Goal: Task Accomplishment & Management: Complete application form

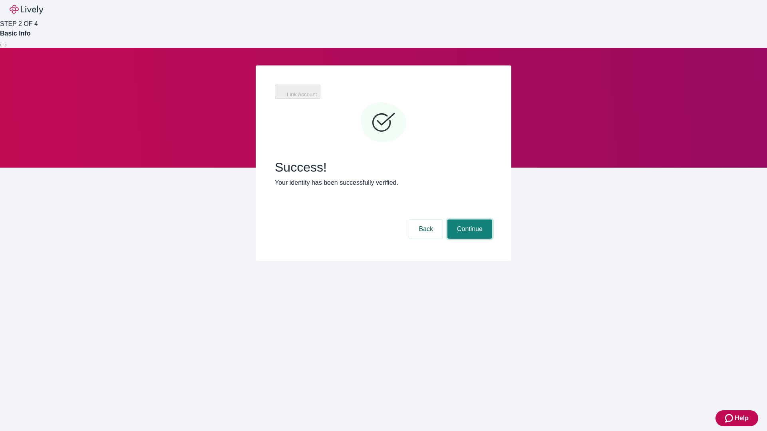
click at [492, 220] on button "Continue" at bounding box center [469, 229] width 45 height 19
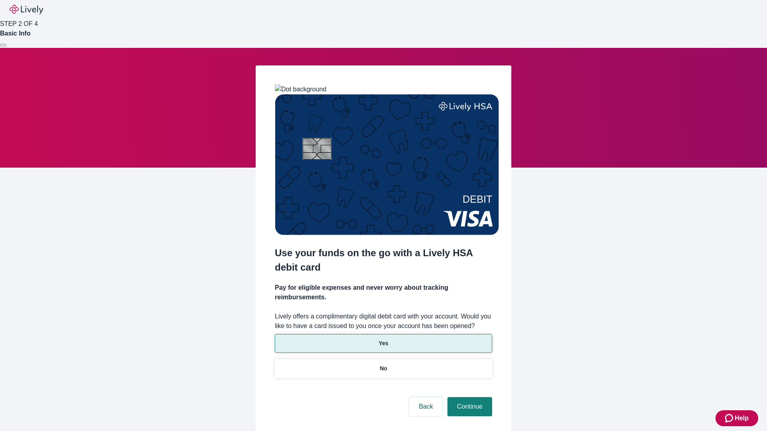
click at [383, 339] on p "Yes" at bounding box center [384, 343] width 10 height 8
click at [468, 397] on button "Continue" at bounding box center [469, 406] width 45 height 19
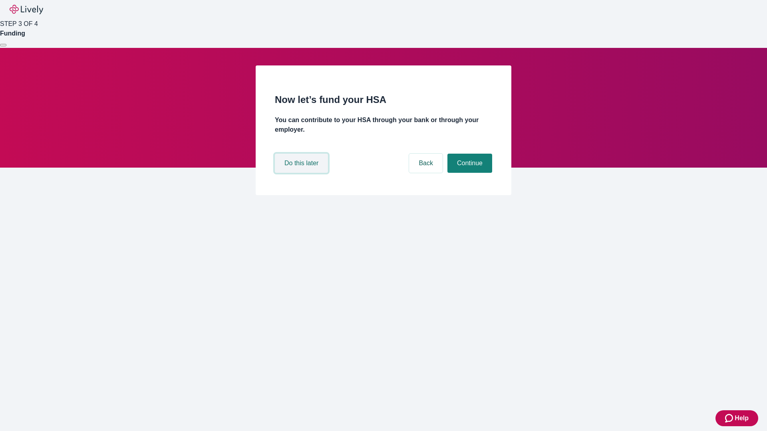
click at [302, 173] on button "Do this later" at bounding box center [301, 163] width 53 height 19
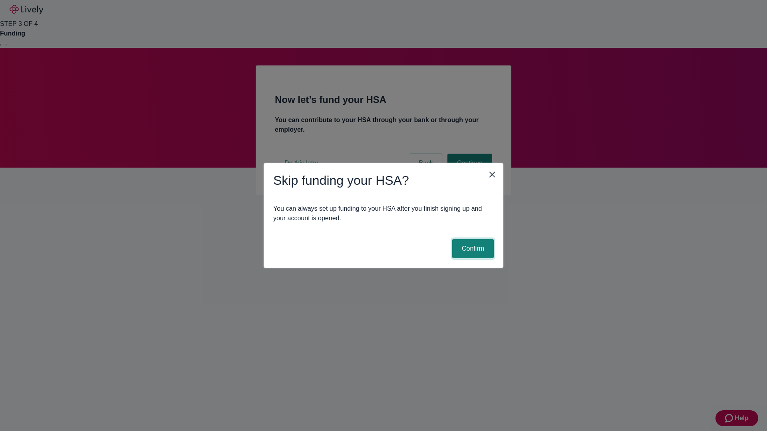
click at [472, 249] on button "Confirm" at bounding box center [473, 248] width 42 height 19
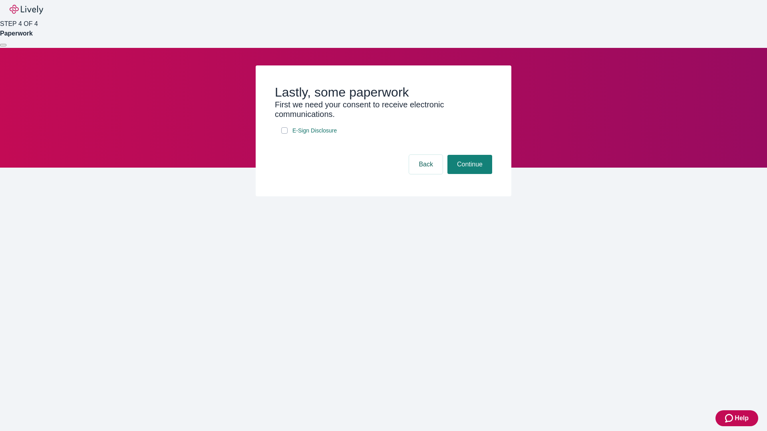
click at [284, 134] on input "E-Sign Disclosure" at bounding box center [284, 130] width 6 height 6
checkbox input "true"
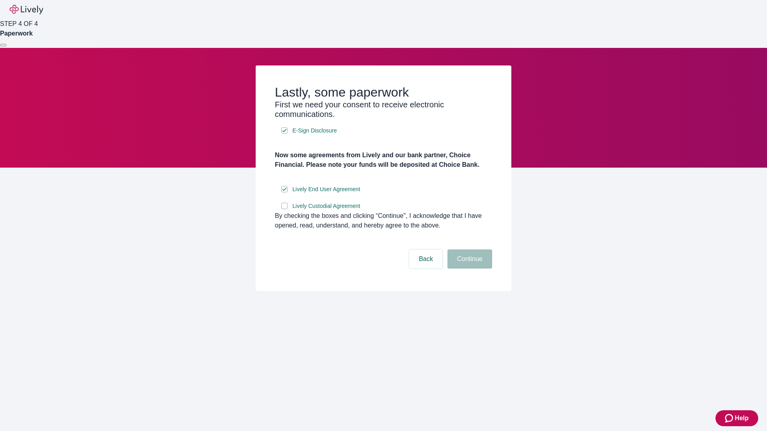
click at [284, 209] on input "Lively Custodial Agreement" at bounding box center [284, 206] width 6 height 6
checkbox input "true"
click at [468, 269] on button "Continue" at bounding box center [469, 259] width 45 height 19
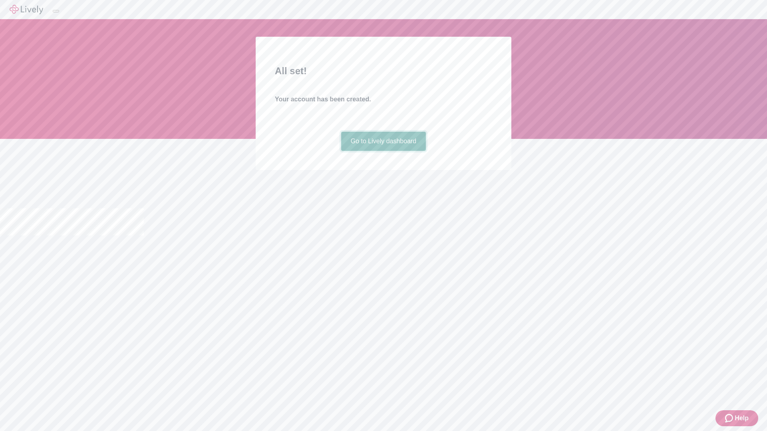
click at [383, 151] on link "Go to Lively dashboard" at bounding box center [383, 141] width 85 height 19
